Goal: Find specific page/section: Find specific page/section

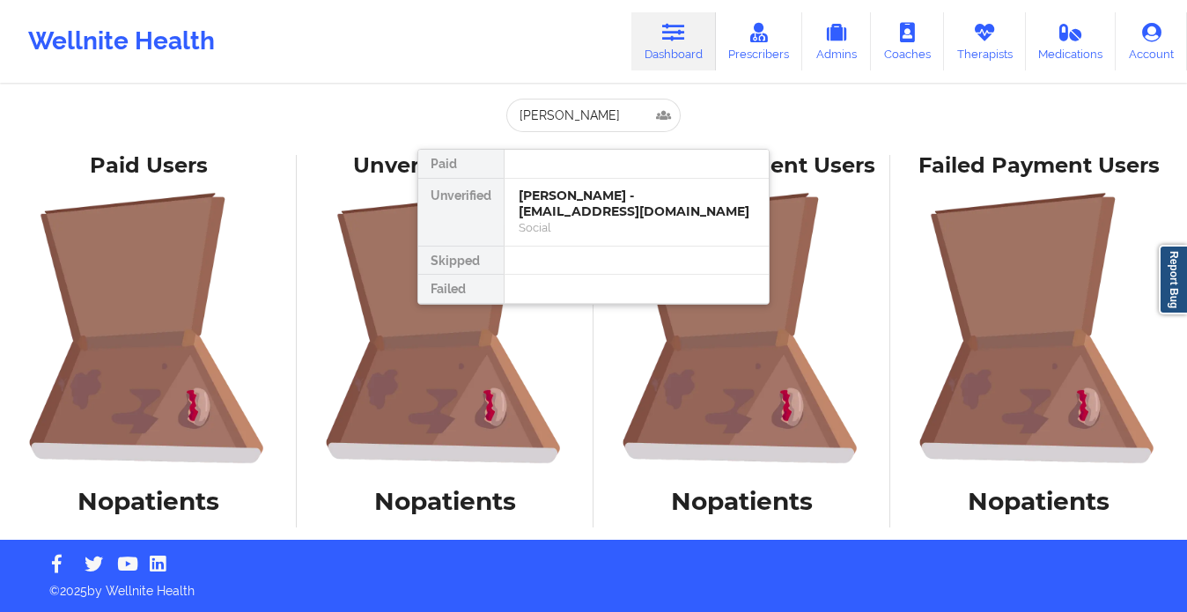
type input "[PERSON_NAME]"
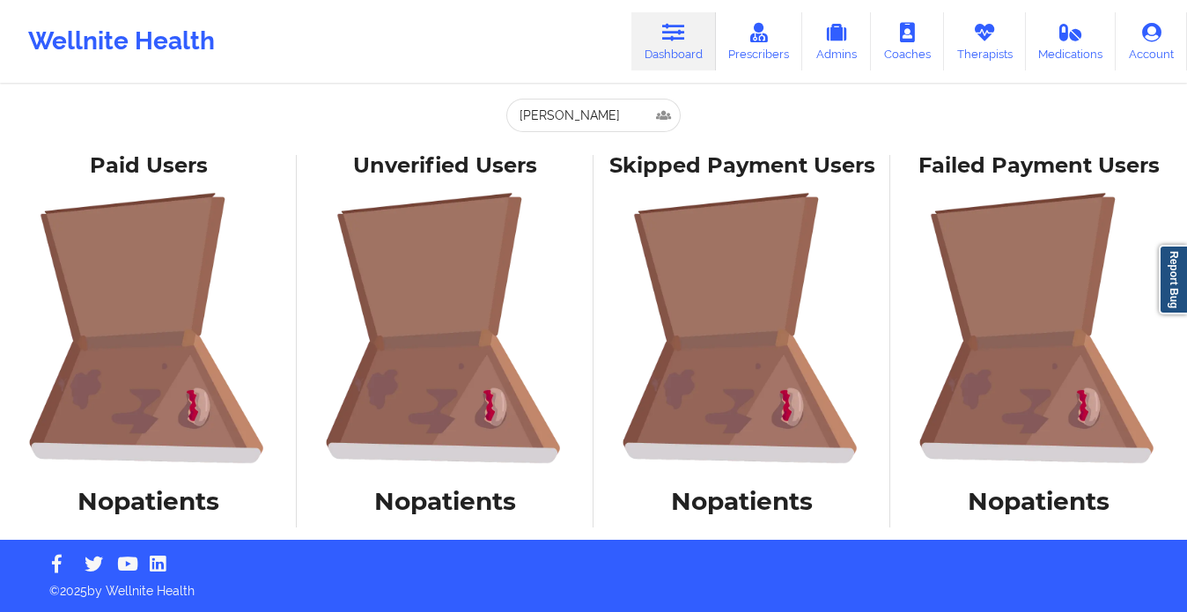
click at [69, 51] on div "Wellnite Health" at bounding box center [121, 41] width 243 height 70
click at [660, 39] on link "Dashboard" at bounding box center [673, 41] width 85 height 58
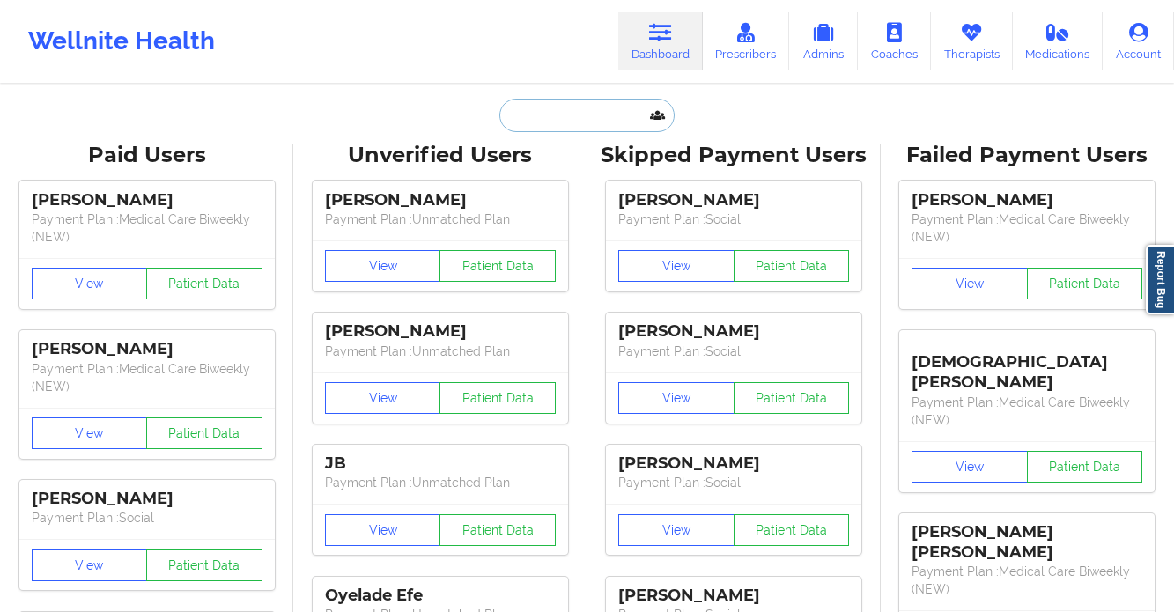
click at [536, 116] on input "text" at bounding box center [586, 115] width 174 height 33
paste input "[PERSON_NAME]"
type input "[PERSON_NAME]"
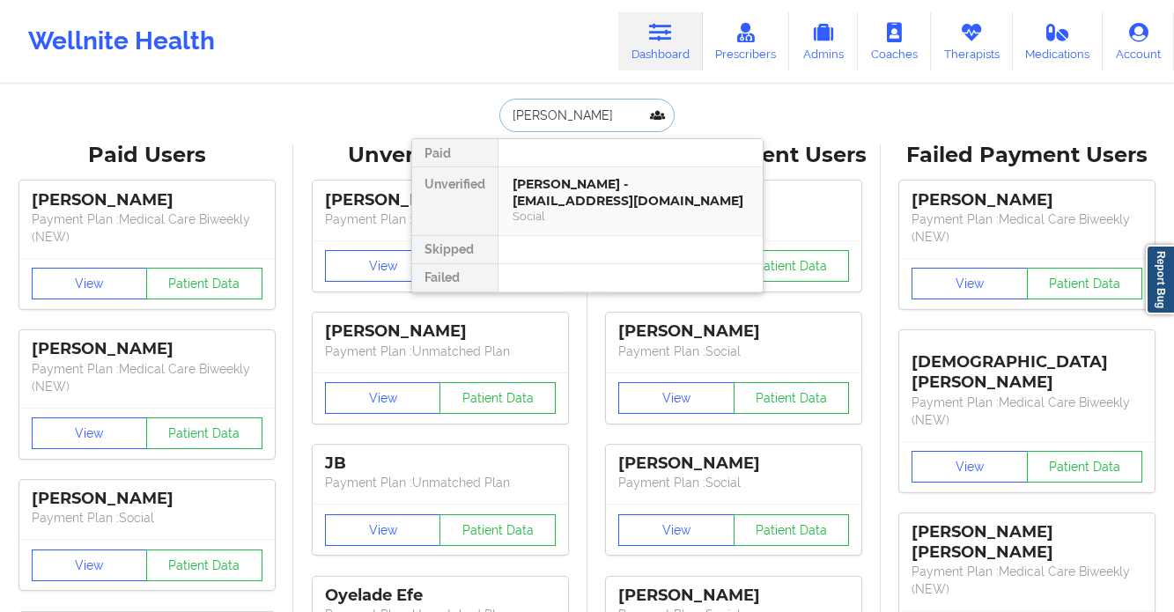
click at [574, 196] on div "[PERSON_NAME] - [EMAIL_ADDRESS][DOMAIN_NAME]" at bounding box center [630, 192] width 236 height 33
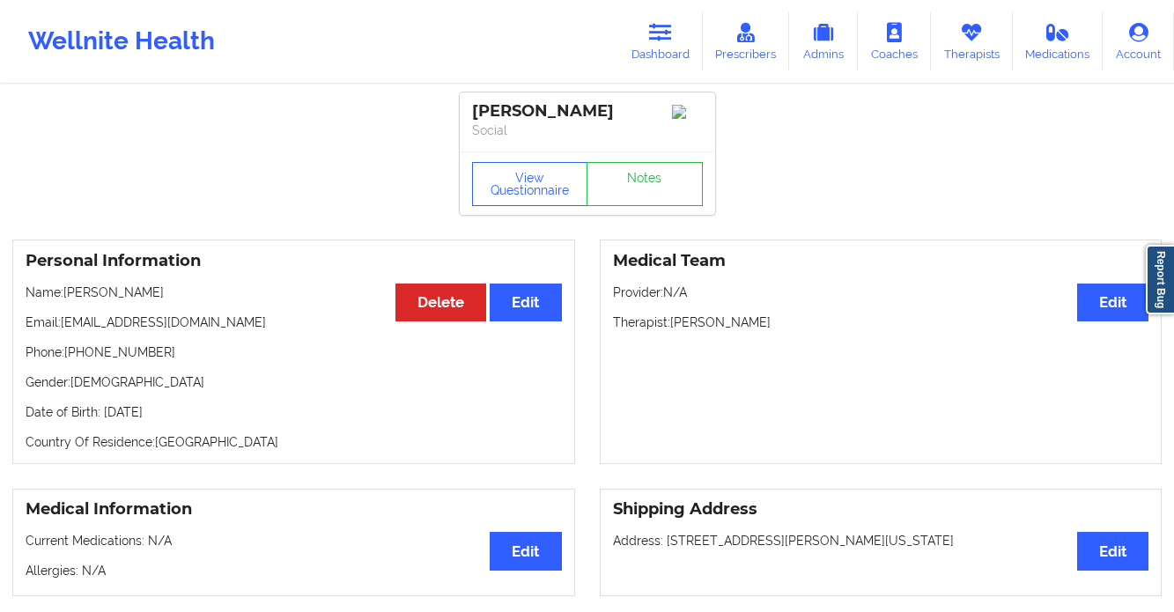
drag, startPoint x: 168, startPoint y: 297, endPoint x: 69, endPoint y: 299, distance: 99.5
click at [69, 299] on p "Name: [PERSON_NAME]" at bounding box center [294, 293] width 536 height 18
copy p "[PERSON_NAME]"
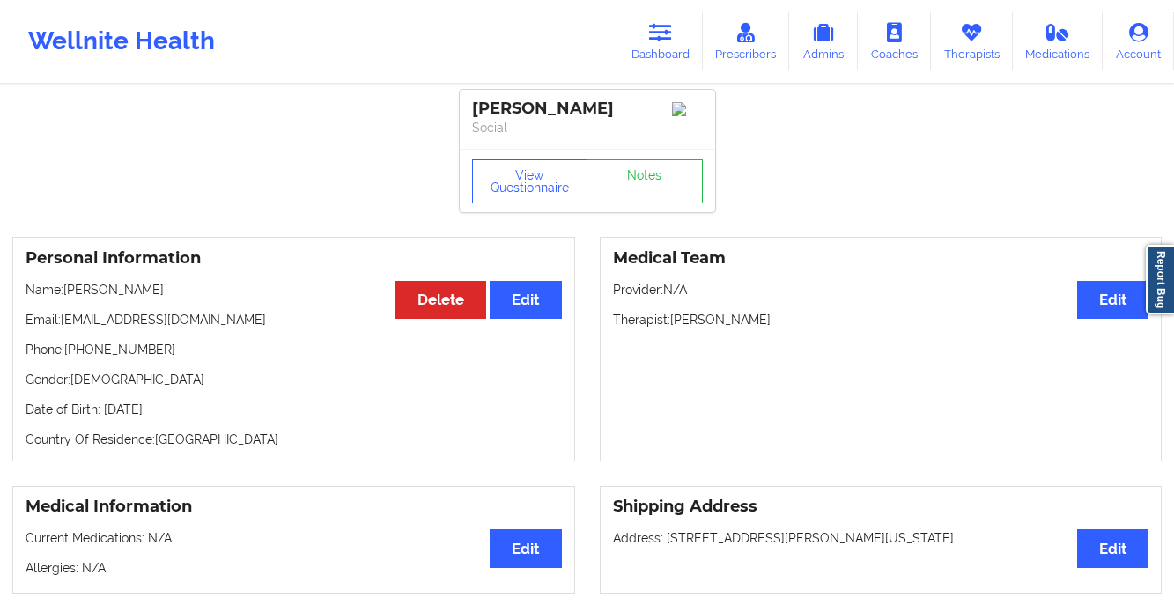
scroll to position [4, 0]
